Goal: Task Accomplishment & Management: Complete application form

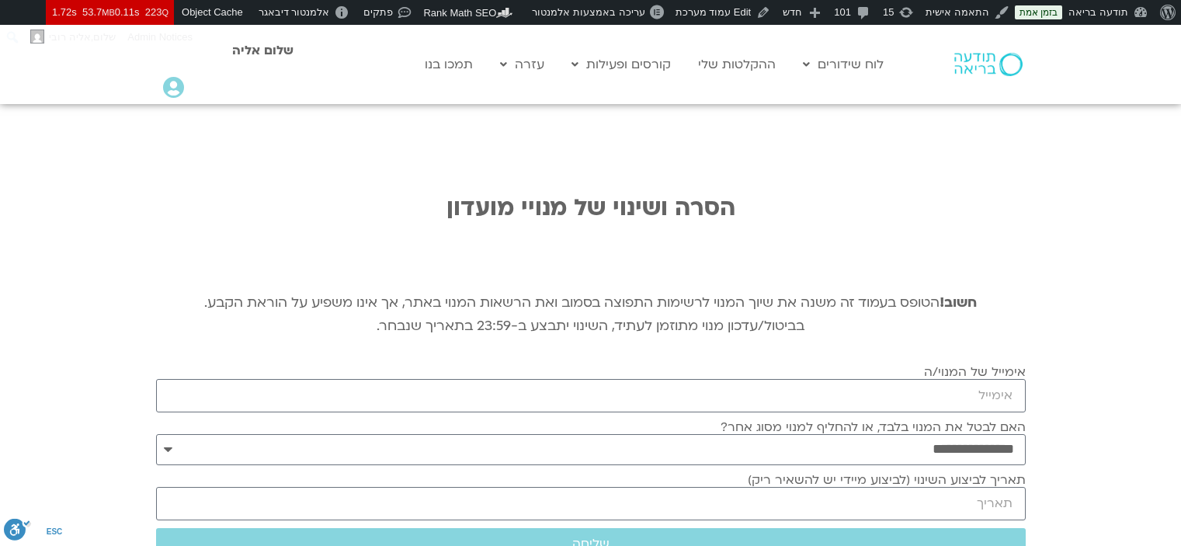
select select "*"
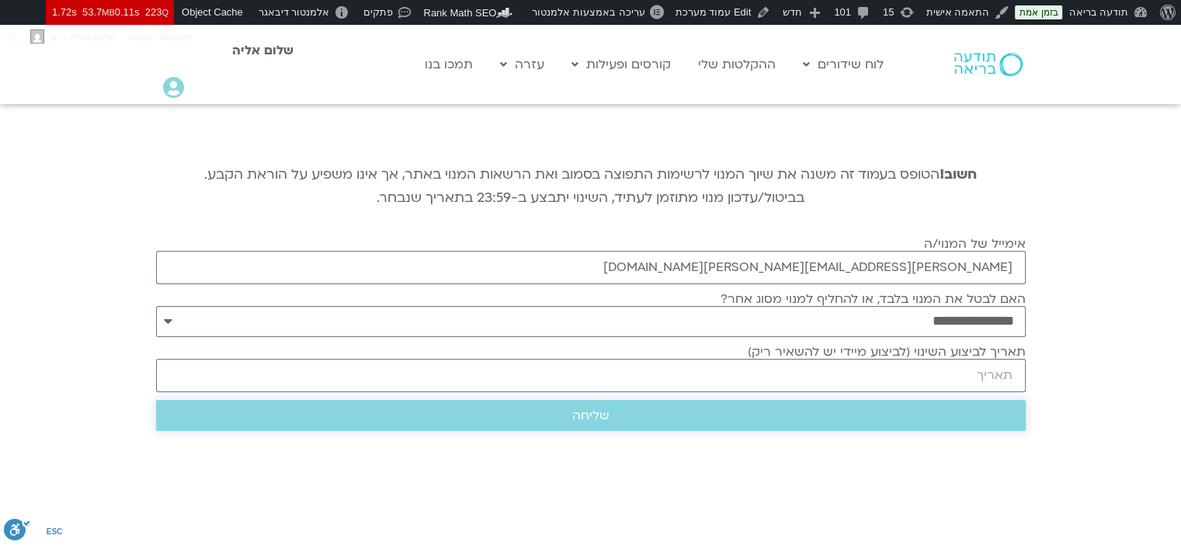
scroll to position [155, 0]
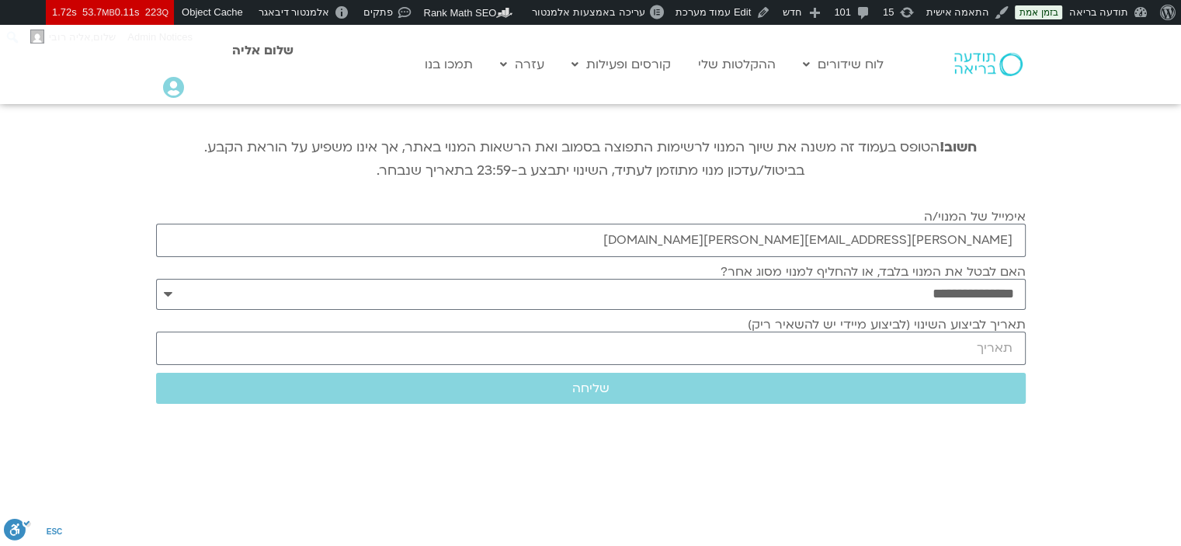
type input "[PERSON_NAME][EMAIL_ADDRESS][PERSON_NAME][DOMAIN_NAME]"
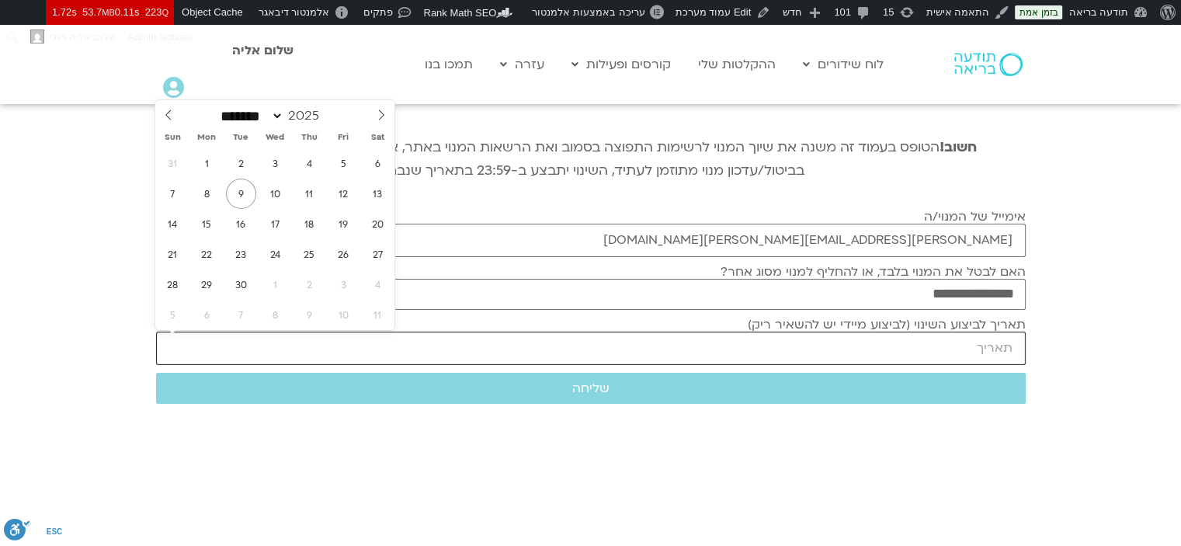
click at [955, 354] on input "תאריך לביצוע השינוי (לביצוע מיידי יש להשאיר ריק)" at bounding box center [590, 347] width 869 height 33
click at [284, 117] on select "******* ******** ***** ***** *** **** **** ****** ********* ******* ******** **…" at bounding box center [250, 116] width 68 height 16
select select "*"
click at [216, 108] on select "******* ******** ***** ***** *** **** **** ****** ********* ******* ******** **…" at bounding box center [250, 116] width 68 height 16
click at [179, 194] on span "5" at bounding box center [173, 194] width 30 height 30
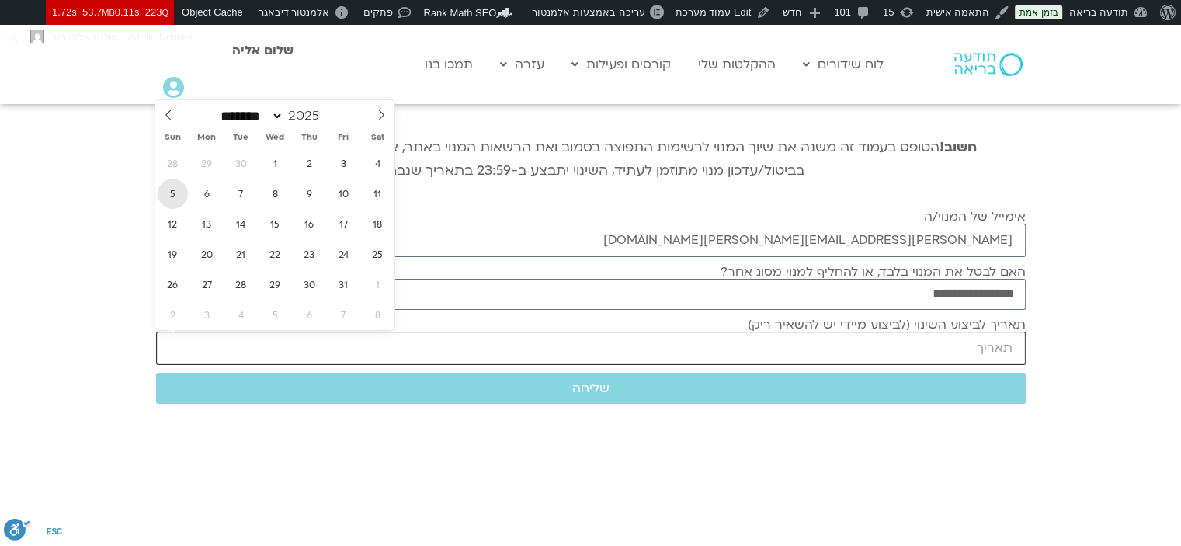
type input "[DATE]"
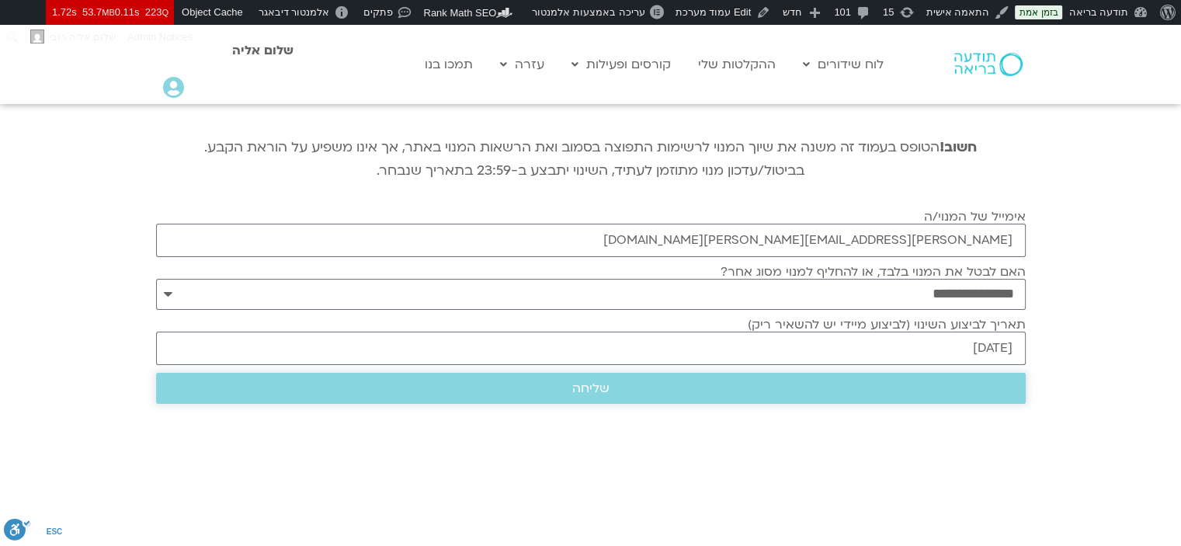
click at [699, 387] on span "שליחה" at bounding box center [591, 388] width 832 height 14
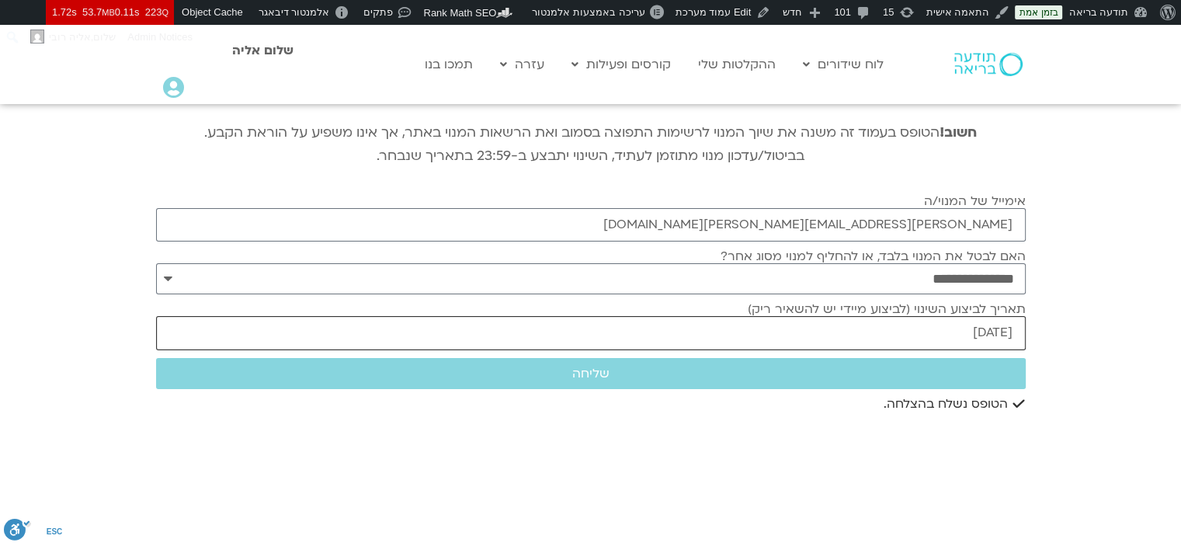
click at [959, 325] on input "[DATE]" at bounding box center [590, 332] width 869 height 33
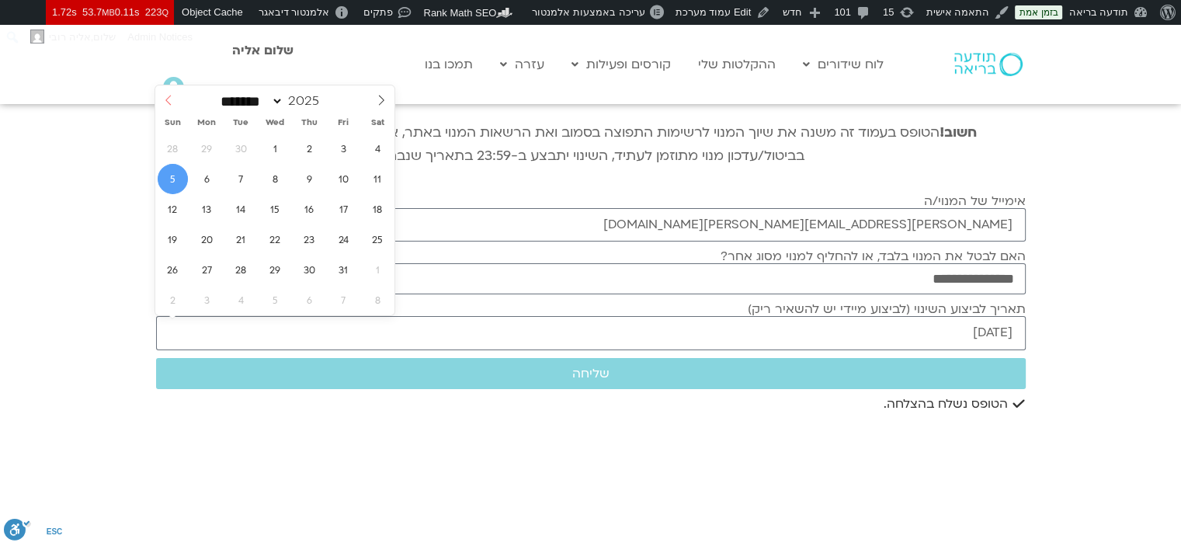
click at [170, 99] on icon at bounding box center [168, 100] width 11 height 11
select select "*"
click at [179, 207] on span "14" at bounding box center [173, 209] width 30 height 30
type input "[DATE]"
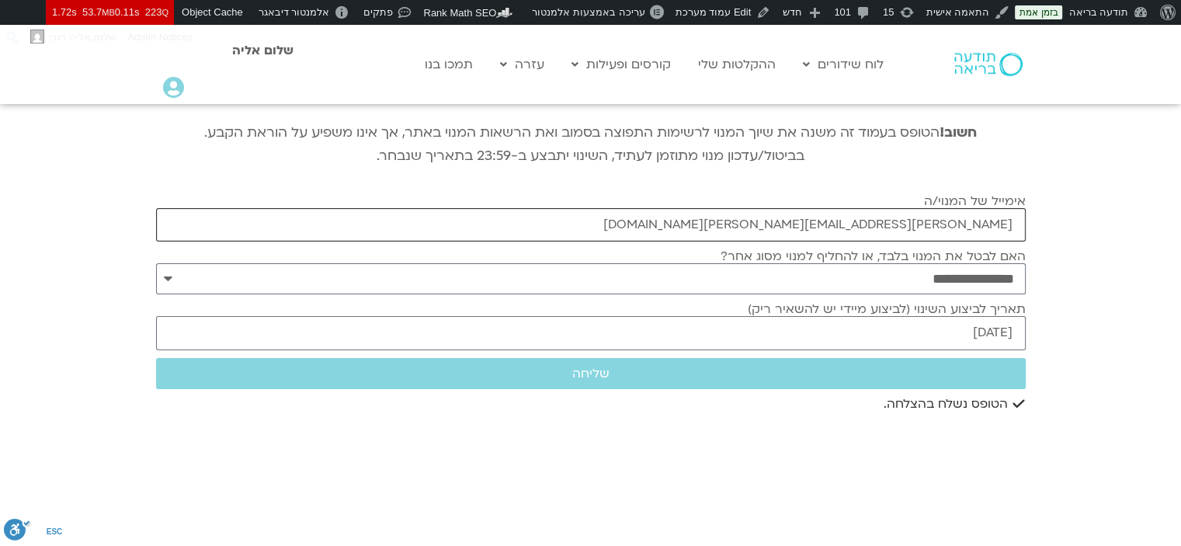
click at [991, 227] on input "[PERSON_NAME][EMAIL_ADDRESS][PERSON_NAME][DOMAIN_NAME]" at bounding box center [590, 224] width 869 height 33
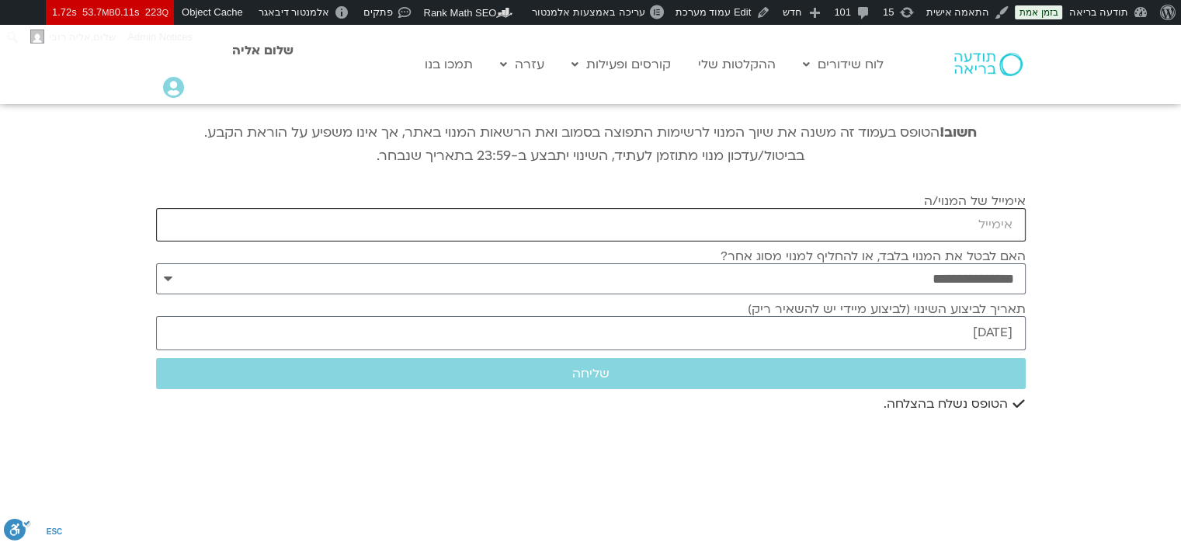
paste input "[EMAIL_ADDRESS][DOMAIN_NAME]"
type input "[EMAIL_ADDRESS][DOMAIN_NAME]"
click at [949, 366] on span "שליחה" at bounding box center [591, 373] width 832 height 14
